Goal: Check status: Check status

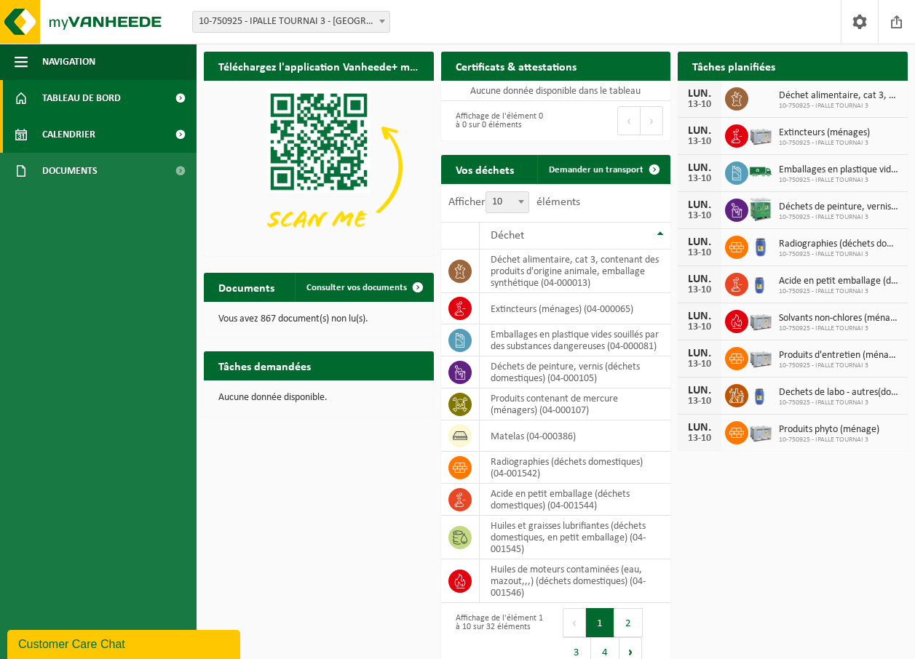
click at [143, 124] on link "Calendrier" at bounding box center [98, 134] width 196 height 36
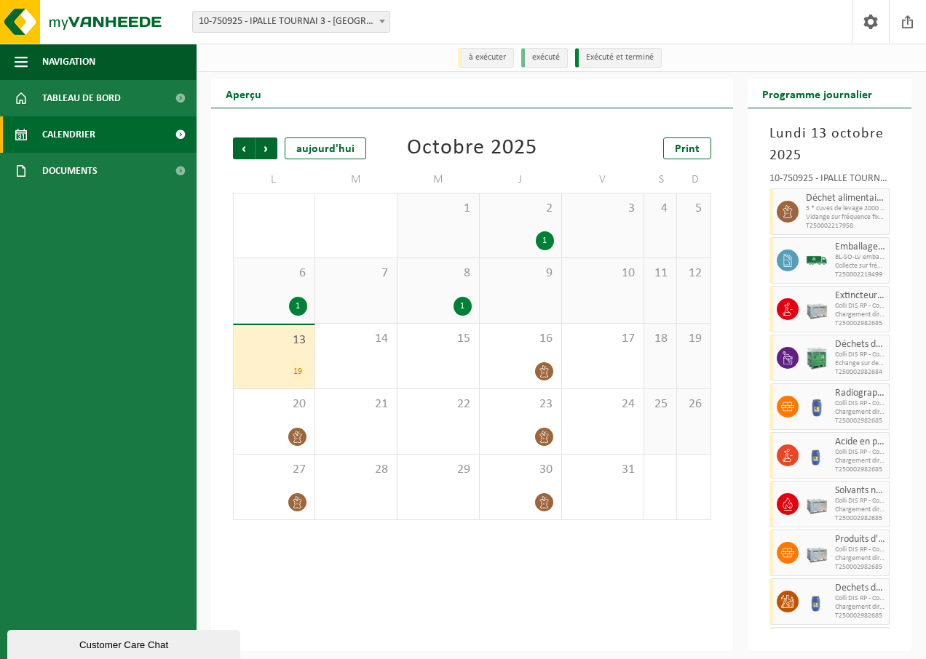
click at [282, 351] on div "13 19" at bounding box center [274, 356] width 81 height 63
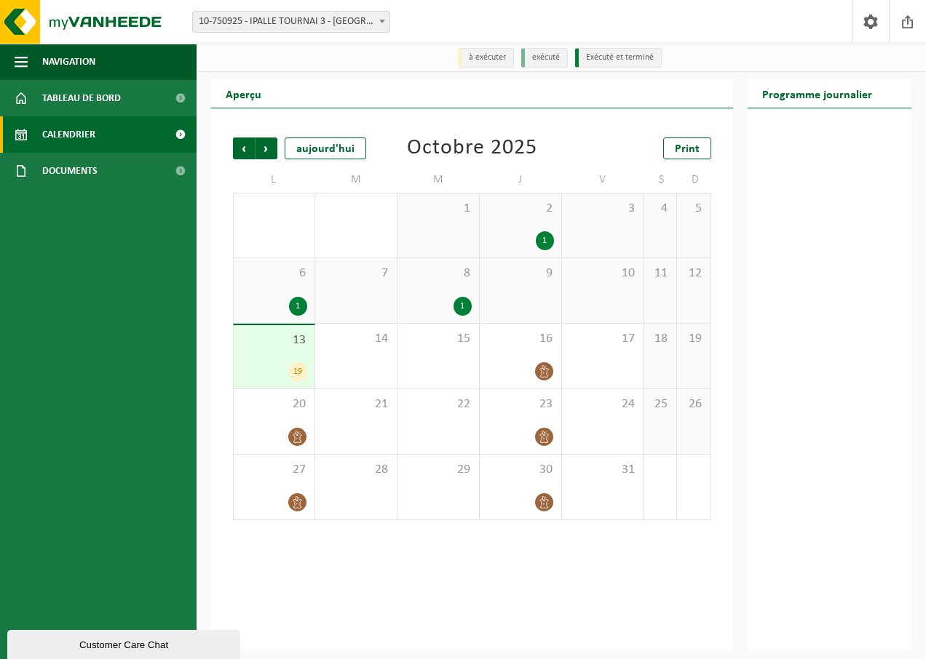
click at [298, 370] on div "19" at bounding box center [298, 371] width 18 height 19
